Goal: Task Accomplishment & Management: Manage account settings

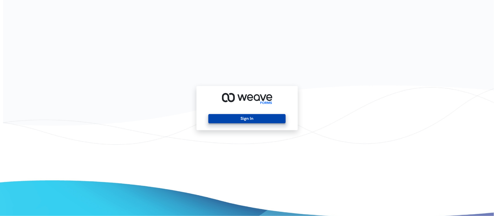
click at [254, 115] on button "Sign In" at bounding box center [246, 118] width 77 height 9
